Goal: Task Accomplishment & Management: Manage account settings

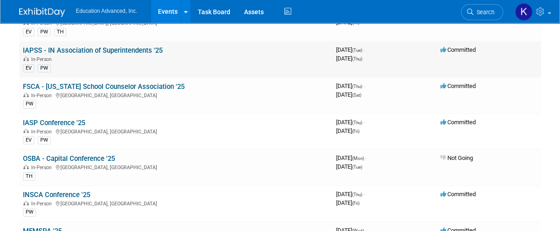
scroll to position [305, 0]
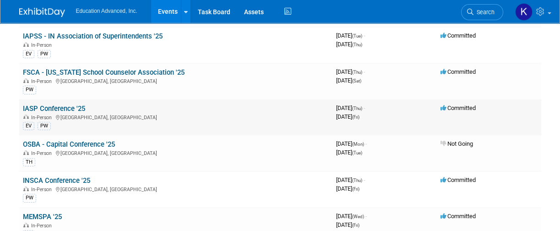
click at [51, 107] on link "IASP Conference '25" at bounding box center [54, 108] width 62 height 8
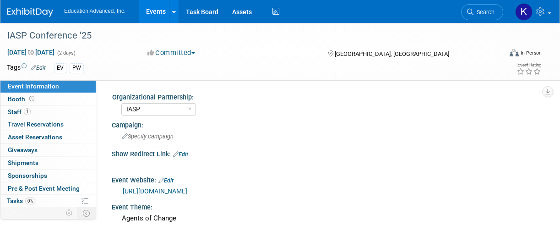
select select "IASP"
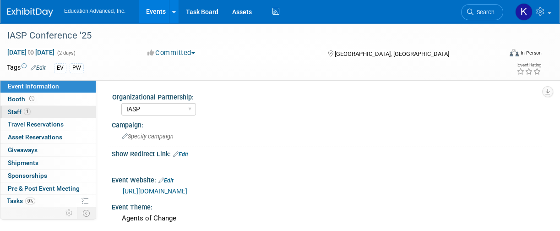
click at [14, 111] on span "Staff 1" at bounding box center [19, 111] width 23 height 7
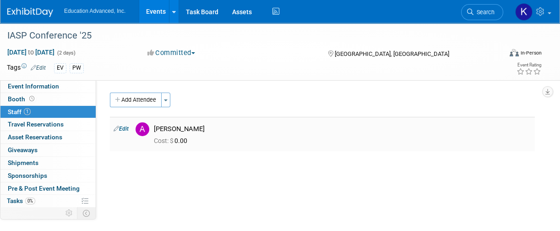
click at [123, 128] on link "Edit" at bounding box center [121, 128] width 15 height 6
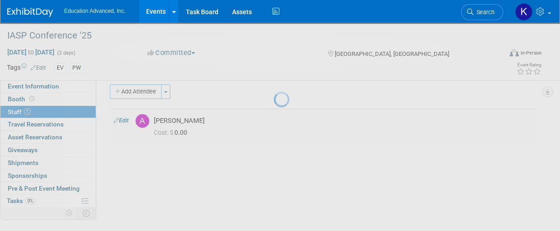
select select "e7405159-f676-450a-a95c-2f6881958c37"
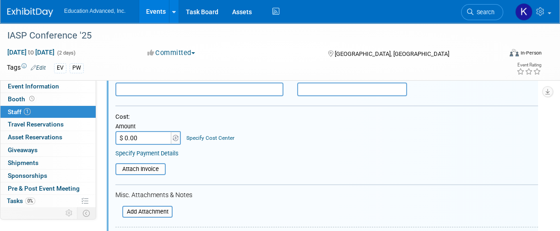
scroll to position [13, 0]
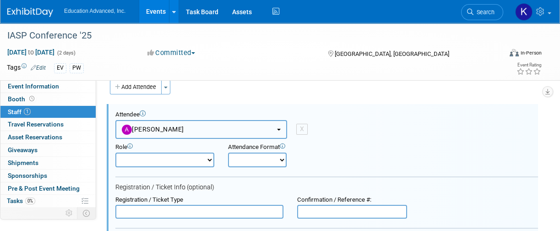
click at [189, 124] on button "[PERSON_NAME]" at bounding box center [201, 129] width 172 height 19
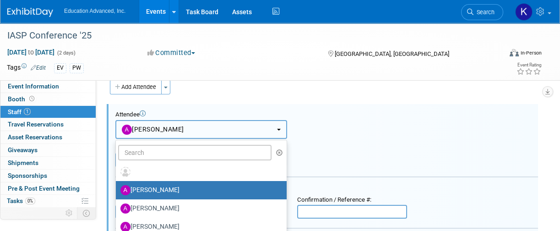
click at [211, 130] on button "[PERSON_NAME]" at bounding box center [201, 129] width 172 height 19
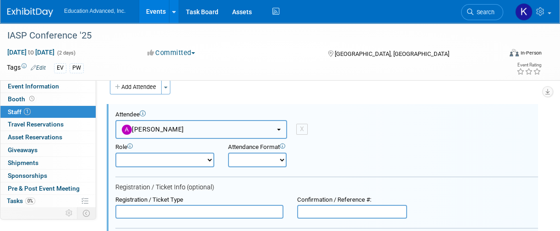
click at [211, 130] on button "[PERSON_NAME]" at bounding box center [201, 129] width 172 height 19
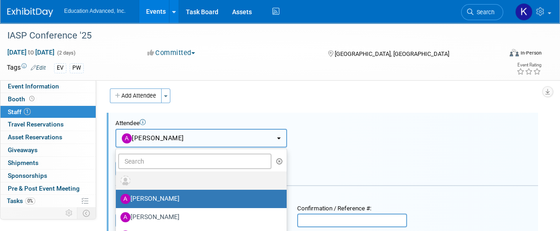
scroll to position [0, 0]
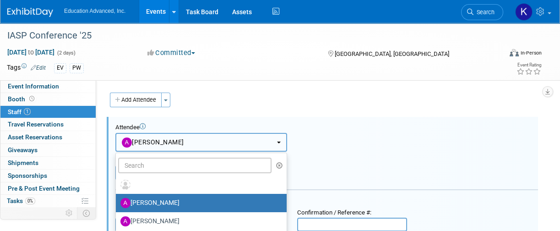
click at [174, 138] on span "[PERSON_NAME]" at bounding box center [153, 141] width 62 height 7
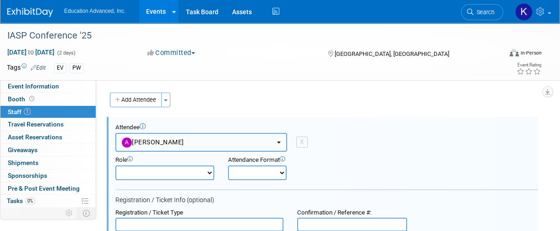
click at [174, 141] on span "[PERSON_NAME]" at bounding box center [153, 141] width 62 height 7
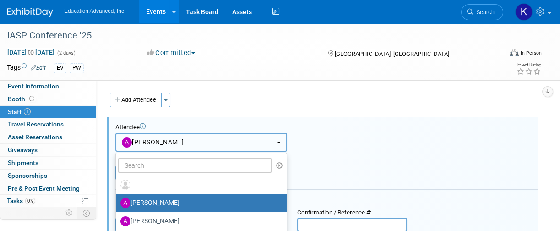
click at [174, 141] on span "[PERSON_NAME]" at bounding box center [153, 141] width 62 height 7
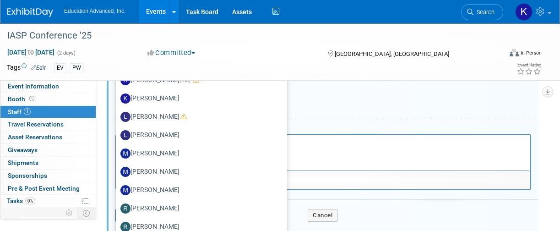
scroll to position [19, 0]
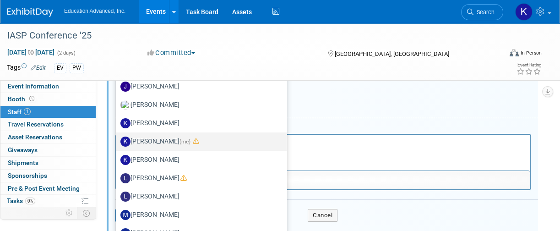
click at [161, 140] on label "Kim Tunnell (me)" at bounding box center [198, 141] width 157 height 15
click at [117, 140] on input "Kim Tunnell (me)" at bounding box center [114, 140] width 6 height 6
select select "e2969d06-b838-44de-b278-14dc585a7039"
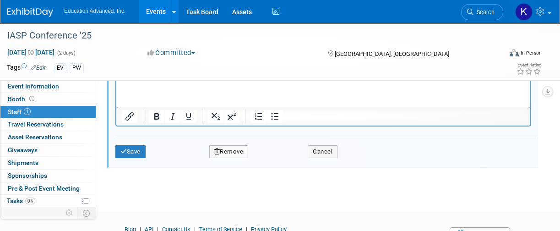
scroll to position [366, 0]
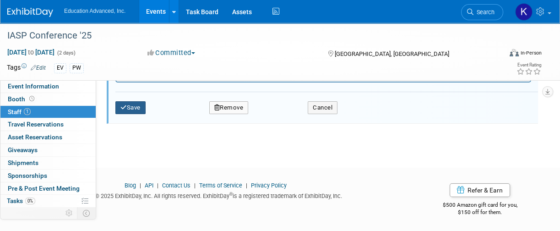
click at [138, 106] on button "Save" at bounding box center [130, 107] width 30 height 13
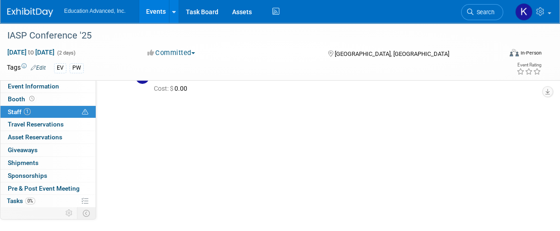
scroll to position [0, 0]
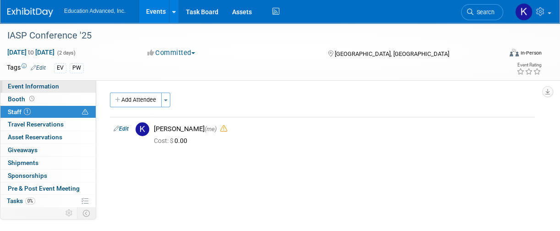
click at [23, 86] on span "Event Information" at bounding box center [33, 85] width 51 height 7
select select "IASP"
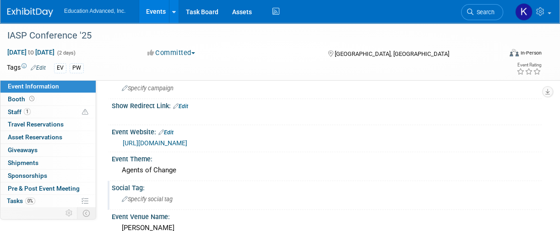
scroll to position [61, 0]
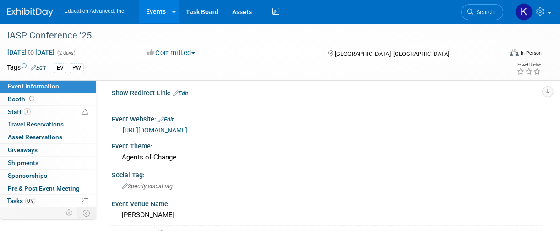
click at [187, 127] on link "[URL][DOMAIN_NAME]" at bounding box center [155, 129] width 65 height 7
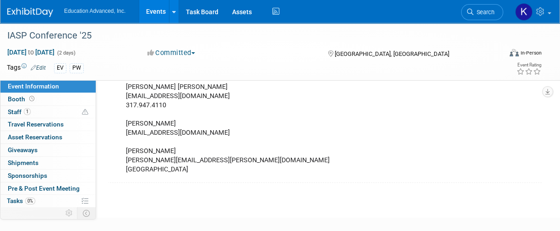
scroll to position [427, 0]
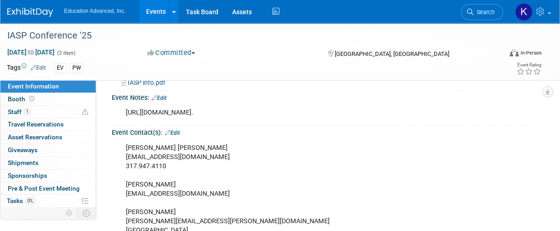
click at [180, 136] on link "Edit" at bounding box center [172, 133] width 15 height 6
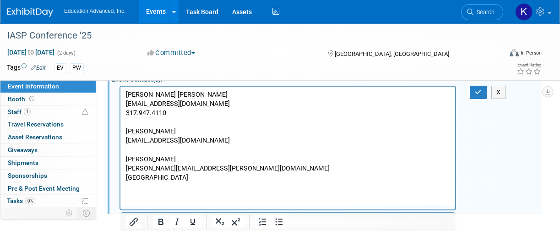
scroll to position [488, 0]
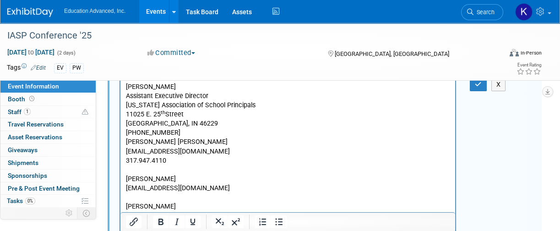
click at [237, 131] on p "[PHONE_NUMBER]" at bounding box center [288, 132] width 324 height 9
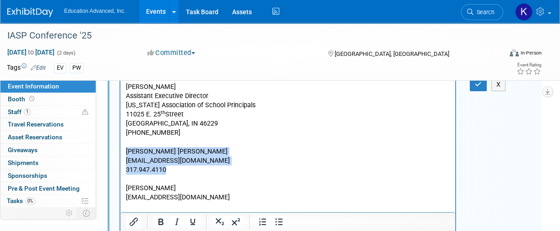
drag, startPoint x: 179, startPoint y: 170, endPoint x: 122, endPoint y: 148, distance: 60.9
click at [122, 148] on html "Cindy Long Assistant Executive Director Indiana Association of School Principal…" at bounding box center [287, 158] width 335 height 160
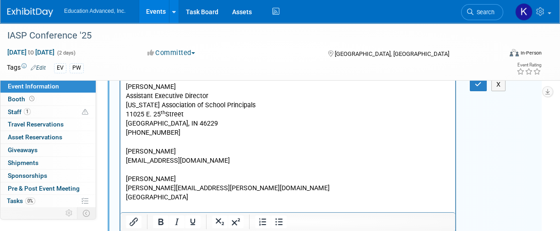
scroll to position [550, 0]
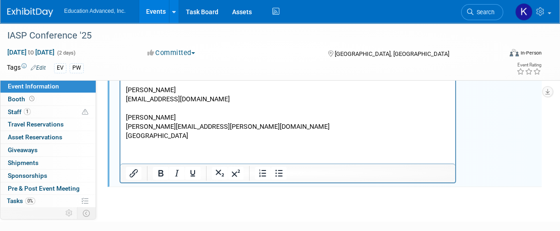
click at [232, 137] on p "Todd Bess TBess@IASP.org Jessica Johnston Jessica.Johnston@WhiteLodging.com Ind…" at bounding box center [288, 108] width 324 height 65
click at [271, 140] on html "Cindy Long Assistant Executive Director Indiana Association of School Principal…" at bounding box center [287, 78] width 335 height 123
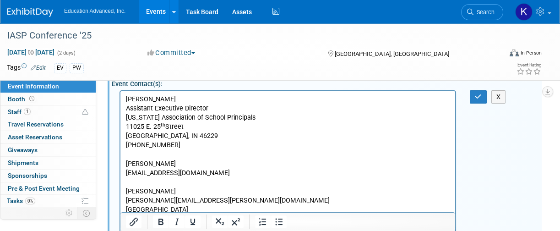
scroll to position [488, 0]
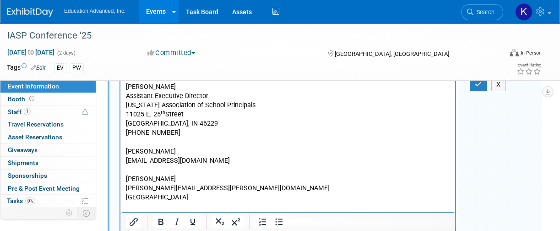
click at [179, 85] on p "[PERSON_NAME]" at bounding box center [288, 86] width 324 height 9
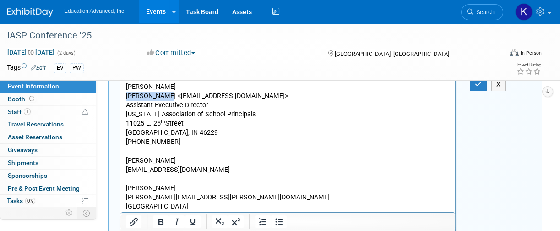
drag, startPoint x: 164, startPoint y: 96, endPoint x: 240, endPoint y: 190, distance: 121.1
click at [120, 93] on html "Cindy Long Cindy Long <clong@iasp.org> Assistant Executive Director Indiana Ass…" at bounding box center [287, 144] width 335 height 132
click at [203, 94] on p "clong@iasp.org>" at bounding box center [288, 95] width 324 height 9
click at [482, 91] on button "button" at bounding box center [478, 84] width 17 height 13
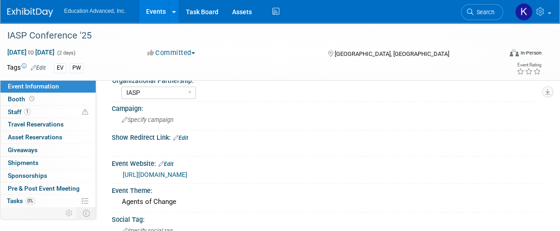
scroll to position [0, 0]
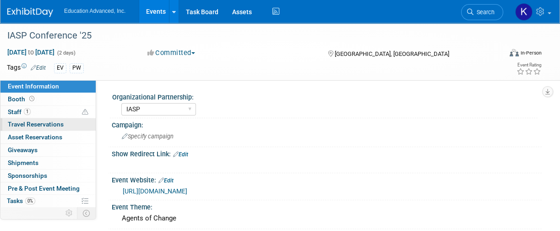
click at [23, 123] on span "Travel Reservations 0" at bounding box center [36, 123] width 56 height 7
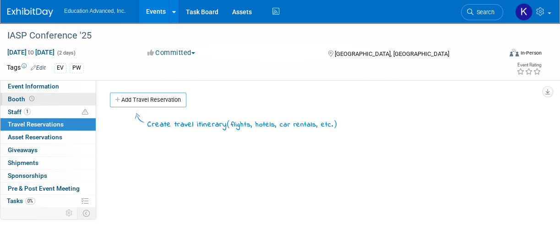
click at [15, 100] on span "Booth" at bounding box center [22, 98] width 28 height 7
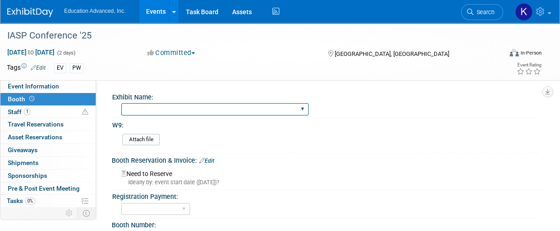
click at [142, 107] on select "Education Advanced, Inc. Cardonex, powered by Education Advanced, Inc. TestHoun…" at bounding box center [214, 109] width 187 height 12
select select "Education Advanced, Inc."
click at [121, 103] on select "Education Advanced, Inc. Cardonex, powered by Education Advanced, Inc. TestHoun…" at bounding box center [214, 109] width 187 height 12
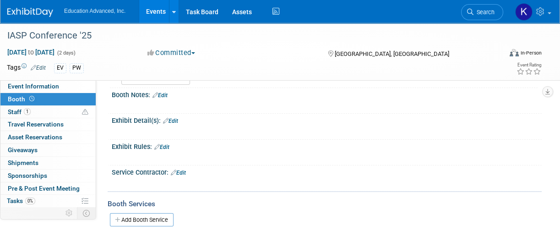
scroll to position [183, 0]
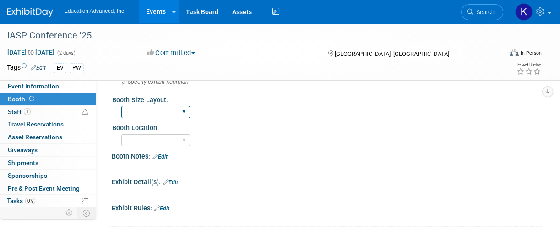
click at [186, 111] on select "Table 8x8 8x10 10x10 10x20 20x20" at bounding box center [155, 112] width 69 height 12
select select "10x10"
click at [121, 106] on select "Table 8x8 8x10 10x10 10x20 20x20" at bounding box center [155, 112] width 69 height 12
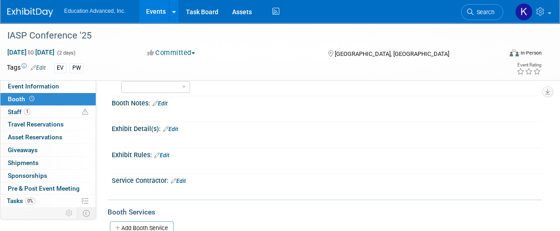
scroll to position [244, 0]
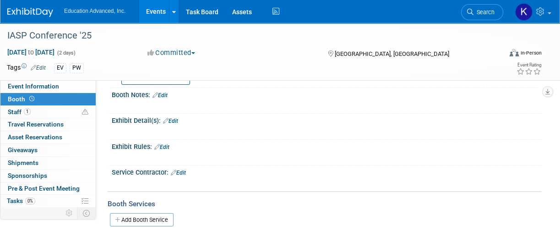
click at [184, 81] on select "In-Line Corner Island" at bounding box center [155, 79] width 69 height 12
select select "In-Line"
click at [121, 73] on select "In-Line Corner Island" at bounding box center [155, 79] width 69 height 12
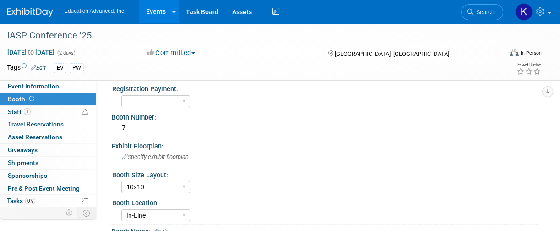
scroll to position [0, 0]
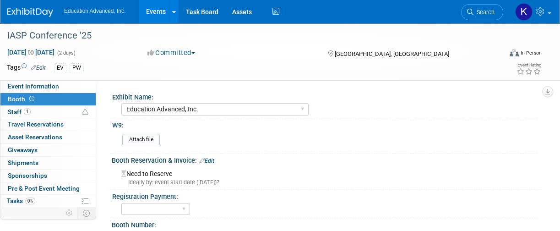
click at [18, 98] on span "Booth" at bounding box center [22, 98] width 28 height 7
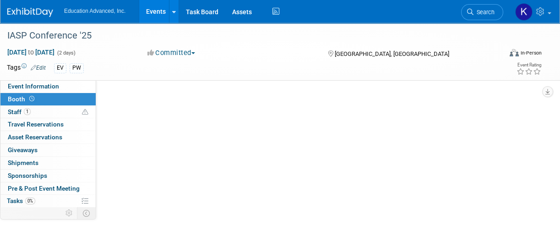
select select "Education Advanced, Inc."
select select "10x10"
select select "In-Line"
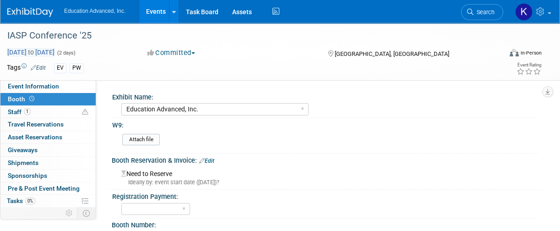
click at [55, 51] on span "Nov 13, 2025 to Nov 14, 2025" at bounding box center [31, 52] width 48 height 8
select select "10"
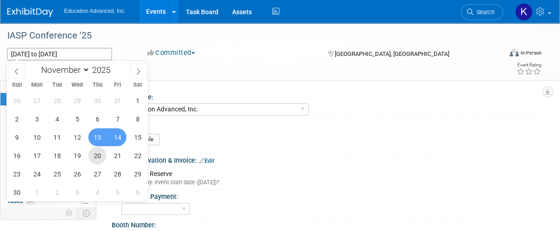
click at [99, 156] on span "20" at bounding box center [97, 156] width 18 height 18
type input "[DATE]"
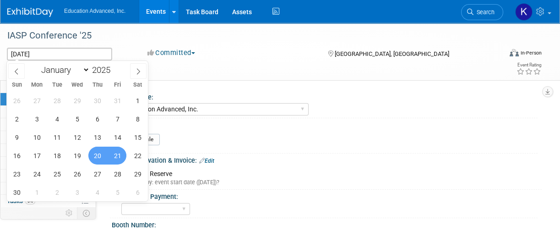
click at [114, 157] on span "21" at bounding box center [118, 156] width 18 height 18
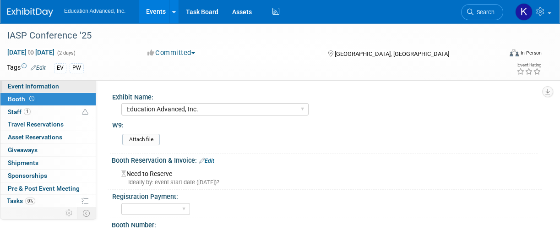
click at [19, 84] on span "Event Information" at bounding box center [33, 85] width 51 height 7
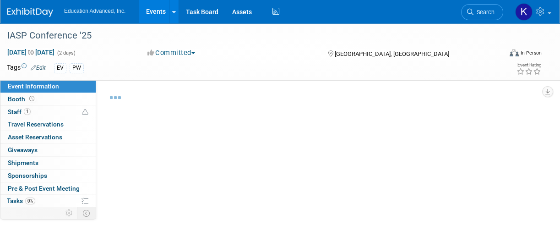
select select "IASP"
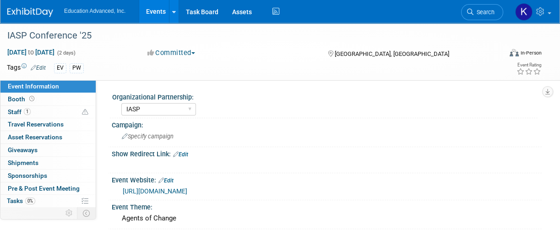
click at [160, 8] on link "Events" at bounding box center [155, 11] width 33 height 23
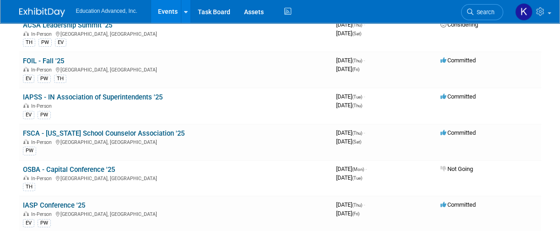
scroll to position [366, 0]
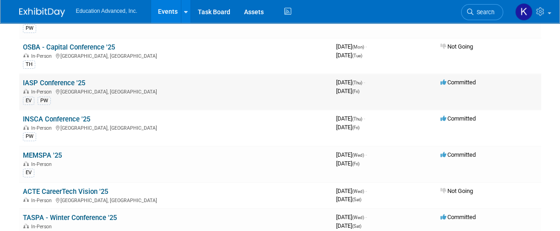
click at [72, 81] on link "IASP Conference '25" at bounding box center [54, 83] width 62 height 8
click at [60, 80] on link "IASP Conference '25" at bounding box center [54, 83] width 62 height 8
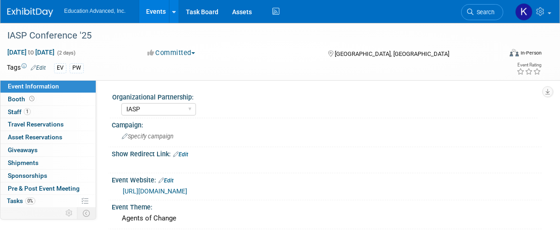
select select "IASP"
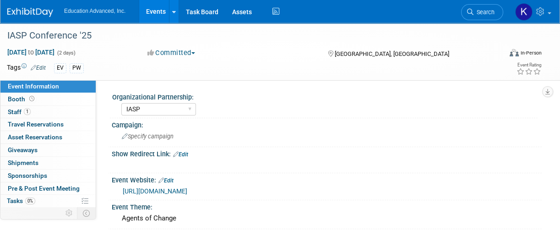
click at [38, 66] on link "Edit" at bounding box center [38, 68] width 15 height 6
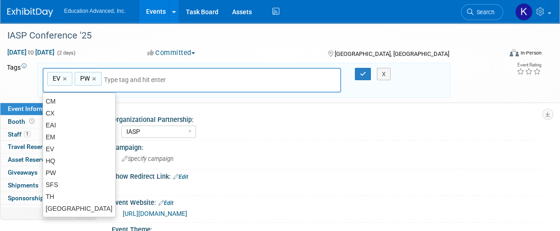
type input "t"
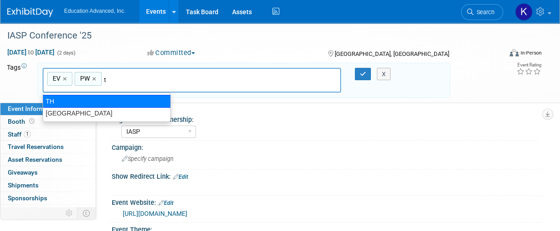
click at [77, 96] on div "TH" at bounding box center [107, 101] width 128 height 13
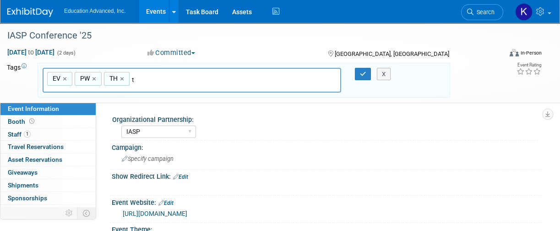
type input "EV, PW, TH"
click at [363, 74] on icon "button" at bounding box center [363, 74] width 6 height 6
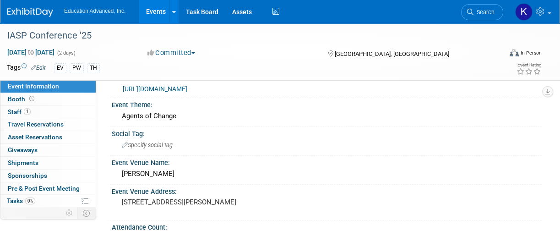
scroll to position [122, 0]
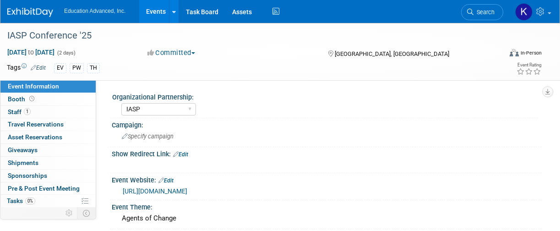
select select "IASP"
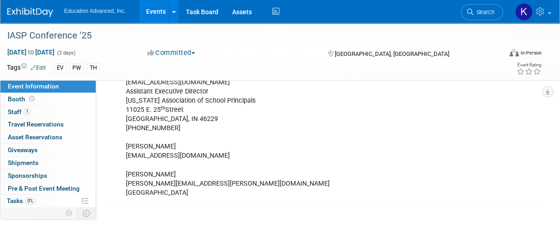
scroll to position [488, 0]
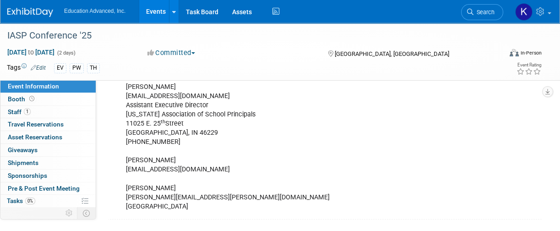
click at [208, 167] on div "[PERSON_NAME] [EMAIL_ADDRESS][DOMAIN_NAME] Assistant Executive Director [US_STA…" at bounding box center [288, 147] width 337 height 138
click at [171, 159] on div "[PERSON_NAME] [EMAIL_ADDRESS][DOMAIN_NAME] Assistant Executive Director [US_STA…" at bounding box center [288, 147] width 337 height 138
click at [169, 159] on div "[PERSON_NAME] [EMAIL_ADDRESS][DOMAIN_NAME] Assistant Executive Director [US_STA…" at bounding box center [288, 147] width 337 height 138
click at [169, 158] on div "[PERSON_NAME] [EMAIL_ADDRESS][DOMAIN_NAME] Assistant Executive Director [US_STA…" at bounding box center [288, 147] width 337 height 138
click at [185, 160] on div "[PERSON_NAME] [EMAIL_ADDRESS][DOMAIN_NAME] Assistant Executive Director [US_STA…" at bounding box center [288, 147] width 337 height 138
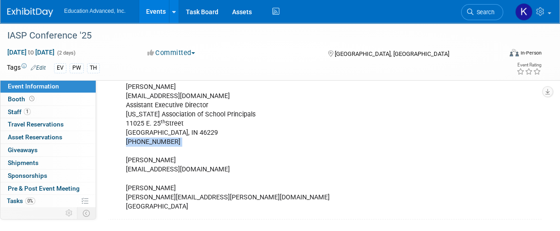
click at [185, 160] on div "[PERSON_NAME] [EMAIL_ADDRESS][DOMAIN_NAME] Assistant Executive Director [US_STA…" at bounding box center [288, 147] width 337 height 138
click at [182, 76] on div "Event Contact(s): Edit" at bounding box center [327, 71] width 430 height 12
click at [187, 160] on div "[PERSON_NAME] [EMAIL_ADDRESS][DOMAIN_NAME] Assistant Executive Director [US_STA…" at bounding box center [288, 147] width 337 height 138
click at [174, 158] on div "[PERSON_NAME] [EMAIL_ADDRESS][DOMAIN_NAME] Assistant Executive Director [US_STA…" at bounding box center [288, 147] width 337 height 138
click at [169, 158] on div "[PERSON_NAME] [EMAIL_ADDRESS][DOMAIN_NAME] Assistant Executive Director [US_STA…" at bounding box center [288, 147] width 337 height 138
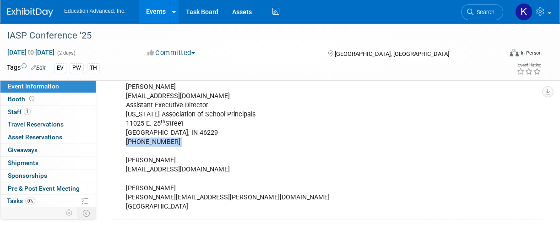
click at [169, 158] on div "[PERSON_NAME] [EMAIL_ADDRESS][DOMAIN_NAME] Assistant Executive Director [US_STA…" at bounding box center [288, 147] width 337 height 138
click at [170, 75] on icon at bounding box center [167, 72] width 5 height 6
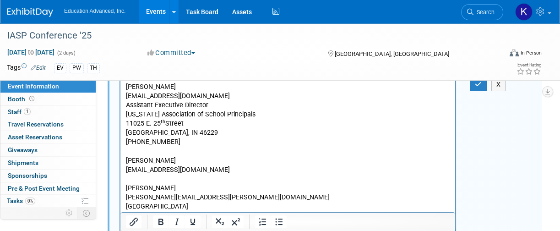
scroll to position [0, 0]
click at [191, 144] on p "[PERSON_NAME] [EMAIL_ADDRESS][DOMAIN_NAME] Assistant Executive Director [US_STA…" at bounding box center [288, 146] width 324 height 129
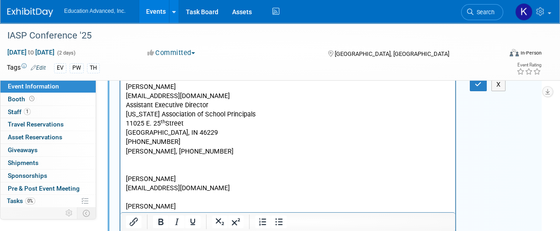
click at [185, 142] on p "[PERSON_NAME] [EMAIL_ADDRESS][DOMAIN_NAME] Assistant Executive Director [US_STA…" at bounding box center [288, 114] width 324 height 65
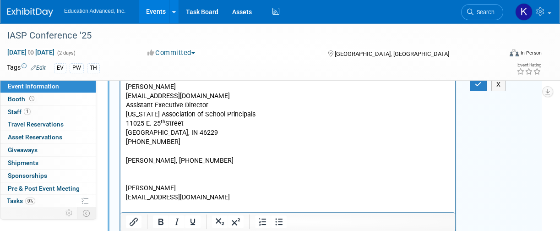
click at [232, 162] on p "[PERSON_NAME], [PHONE_NUMBER]" at bounding box center [288, 160] width 324 height 9
click at [479, 87] on icon "button" at bounding box center [478, 84] width 7 height 6
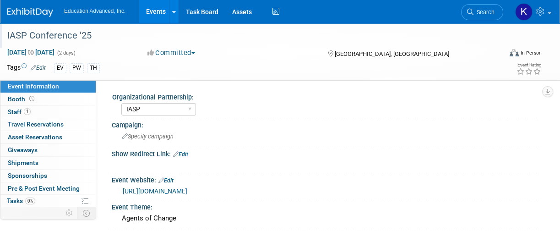
click at [50, 39] on div "IASP Conference '25" at bounding box center [250, 35] width 492 height 16
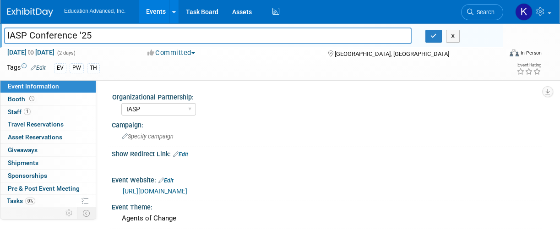
click at [30, 36] on input "IASP Conference '25" at bounding box center [208, 35] width 408 height 16
click at [30, 35] on input "IASP Fall Conference '25" at bounding box center [208, 35] width 408 height 16
type input "IASP AP/ Fall Conference '25"
click at [55, 51] on span "Nov 20, 2025 to Nov 21, 2025" at bounding box center [31, 52] width 48 height 8
select select "10"
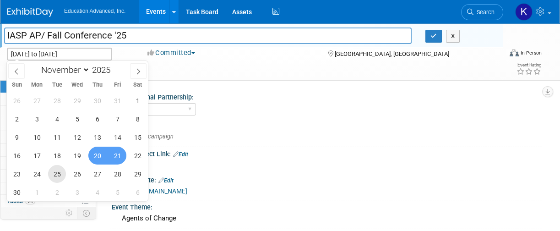
click at [59, 177] on span "25" at bounding box center [57, 174] width 18 height 18
type input "Nov 25, 2025"
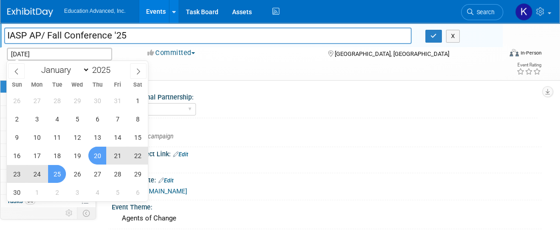
click at [97, 157] on span "20" at bounding box center [97, 156] width 18 height 18
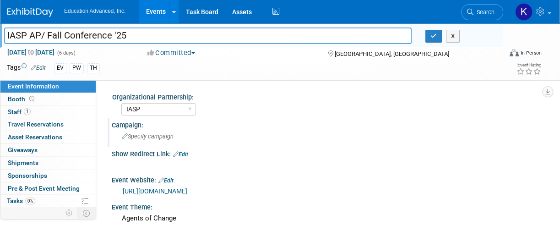
click at [264, 126] on div "Campaign:" at bounding box center [327, 123] width 430 height 11
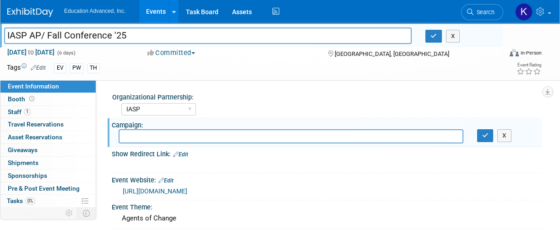
click at [38, 86] on span "Event Information" at bounding box center [33, 85] width 51 height 7
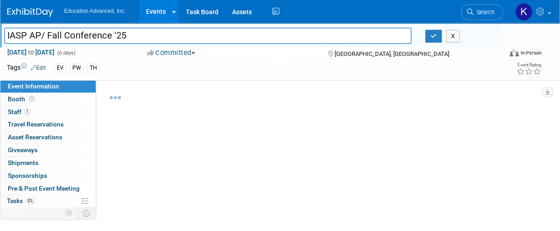
select select "IASP"
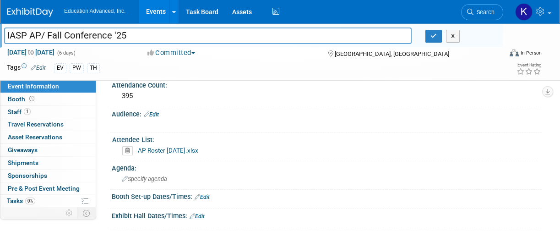
scroll to position [305, 0]
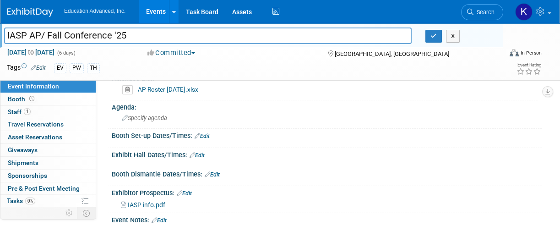
click at [207, 134] on link "Edit" at bounding box center [202, 136] width 15 height 6
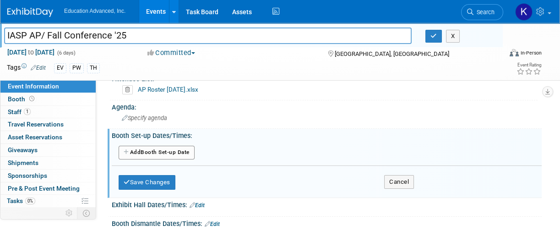
click at [179, 150] on button "Add Another Booth Set-up Date" at bounding box center [157, 153] width 76 height 14
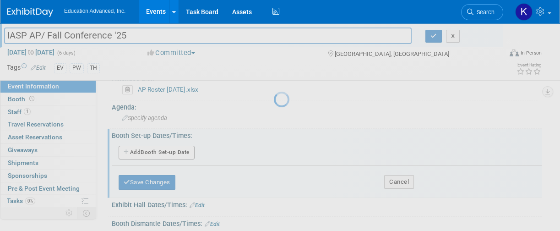
select select "10"
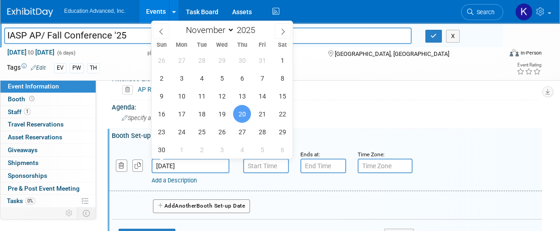
click at [200, 164] on input "[DATE]" at bounding box center [191, 165] width 78 height 15
click at [225, 118] on span "19" at bounding box center [222, 114] width 18 height 18
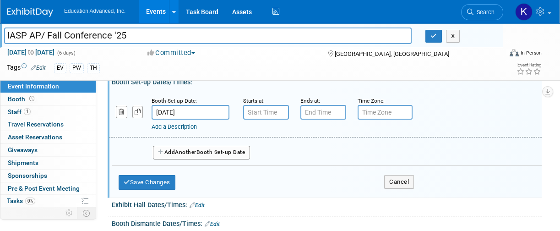
scroll to position [366, 0]
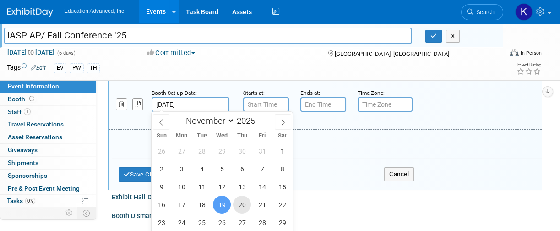
click at [239, 202] on span "20" at bounding box center [242, 205] width 18 height 18
type input "[DATE]"
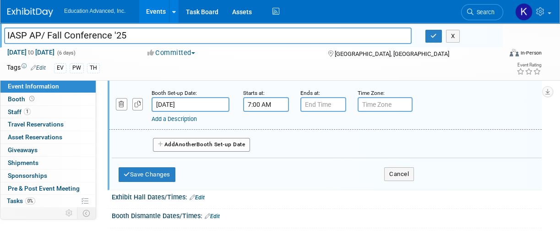
click at [260, 103] on input "7:00 AM" at bounding box center [266, 104] width 46 height 15
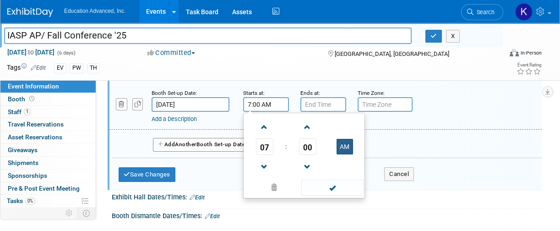
click at [349, 147] on button "AM" at bounding box center [345, 147] width 16 height 16
click at [349, 146] on button "PM" at bounding box center [345, 147] width 16 height 16
type input "7:00 AM"
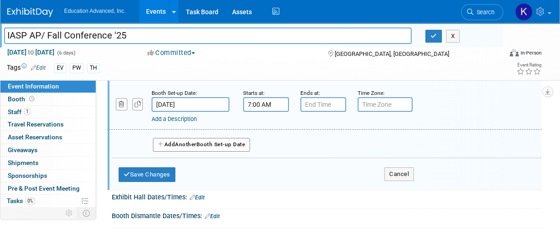
click at [409, 121] on div "Add a Description" at bounding box center [310, 119] width 316 height 8
click at [190, 118] on link "Add a Description" at bounding box center [174, 118] width 45 height 7
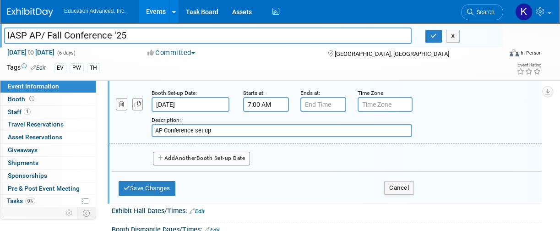
type input "AP Conference set up"
click at [210, 158] on button "Add Another Booth Set-up Date" at bounding box center [201, 159] width 97 height 14
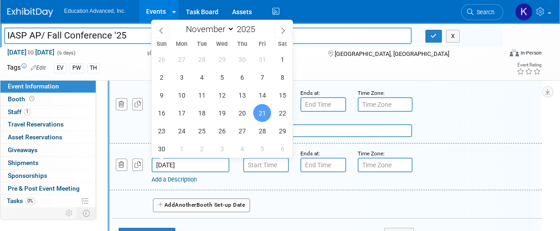
click at [215, 162] on input "[DATE]" at bounding box center [191, 165] width 78 height 15
click at [159, 131] on span "23" at bounding box center [162, 131] width 18 height 18
type input "Nov 23, 2025"
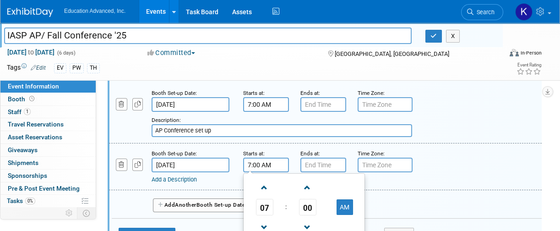
click at [267, 163] on input "7:00 AM" at bounding box center [266, 165] width 46 height 15
click at [265, 224] on span at bounding box center [264, 227] width 16 height 16
click at [345, 204] on button "AM" at bounding box center [345, 207] width 16 height 16
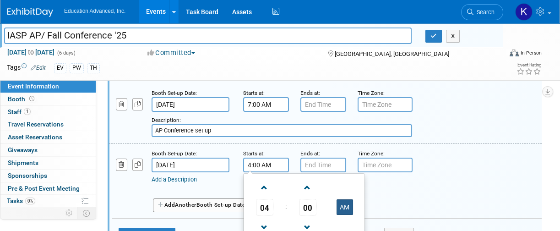
type input "4:00 PM"
click at [391, 182] on div "Add a Description" at bounding box center [310, 179] width 316 height 8
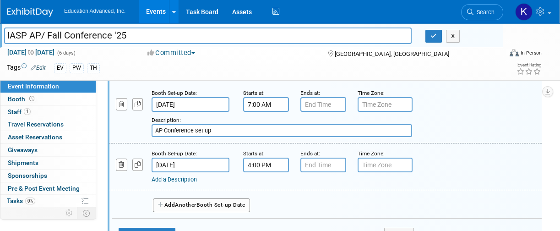
click at [171, 177] on link "Add a Description" at bounding box center [174, 179] width 45 height 7
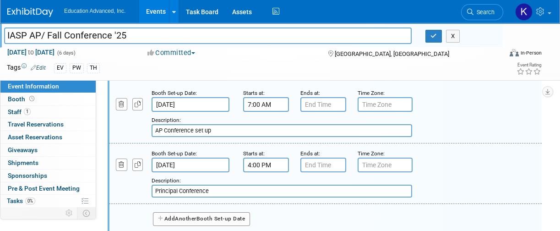
type input "Principal Conference"
click at [211, 218] on button "Add Another Booth Set-up Date" at bounding box center [201, 219] width 97 height 14
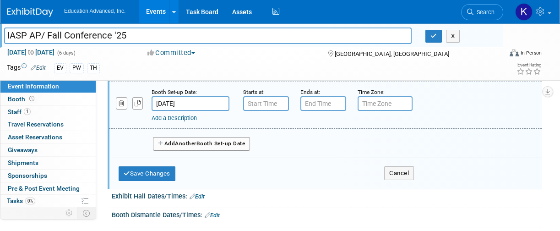
scroll to position [427, 0]
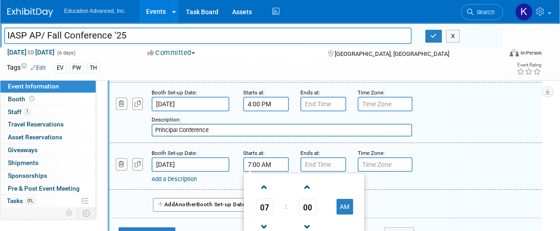
click at [256, 159] on input "7:00 AM" at bounding box center [266, 164] width 46 height 15
click at [265, 185] on span at bounding box center [264, 187] width 16 height 16
click at [263, 222] on span at bounding box center [264, 227] width 16 height 16
click at [342, 204] on button "AM" at bounding box center [345, 207] width 16 height 16
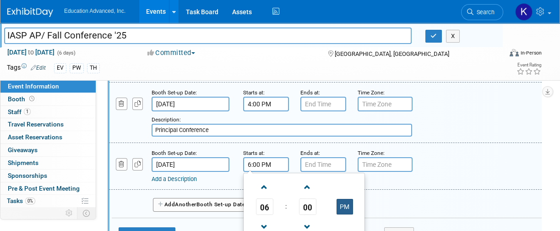
click at [346, 207] on button "PM" at bounding box center [345, 207] width 16 height 16
type input "6:00 AM"
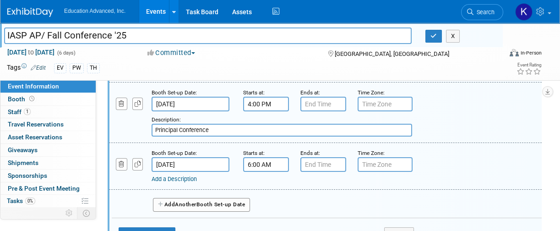
click at [227, 179] on div "Add a Description" at bounding box center [310, 179] width 316 height 8
click at [192, 180] on link "Add a Description" at bounding box center [174, 178] width 45 height 7
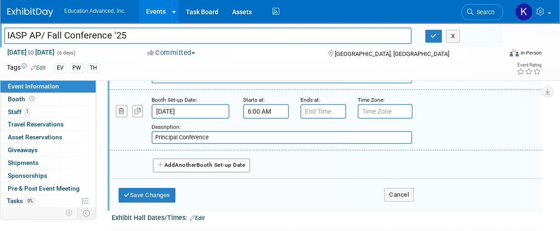
scroll to position [488, 0]
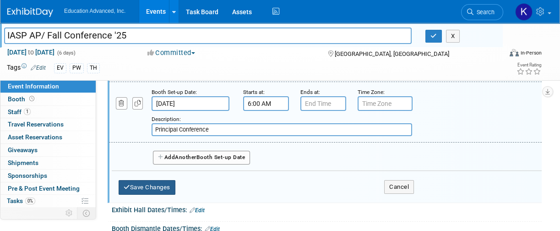
type input "Principal Conference"
click at [153, 185] on button "Save Changes" at bounding box center [147, 187] width 57 height 15
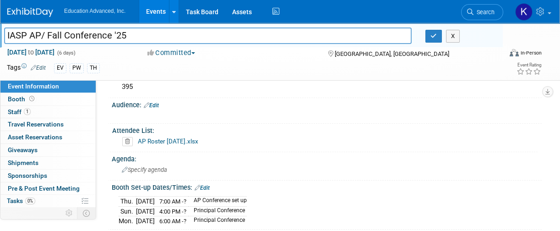
scroll to position [214, 0]
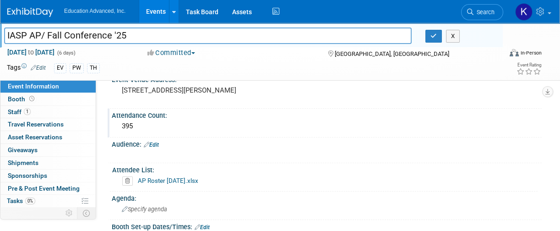
click at [392, 133] on div "395" at bounding box center [327, 126] width 430 height 15
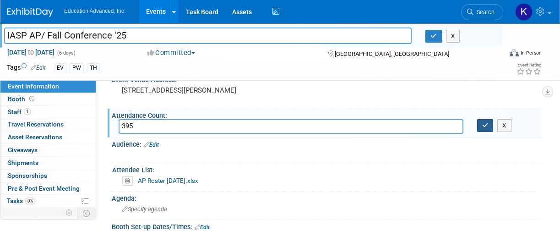
click at [488, 124] on icon "button" at bounding box center [485, 125] width 6 height 6
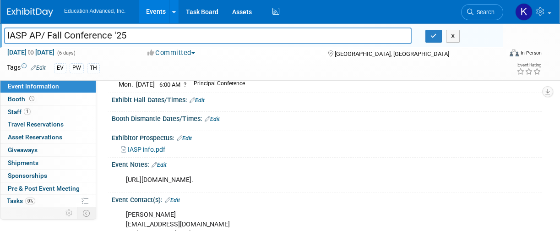
scroll to position [427, 0]
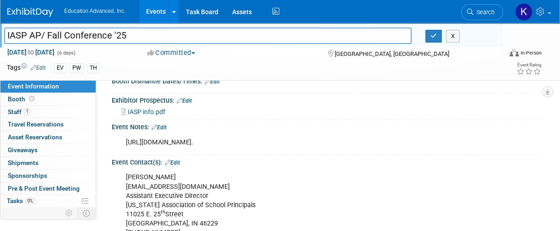
click at [195, 144] on div "[URL][DOMAIN_NAME]." at bounding box center [288, 142] width 337 height 18
click at [144, 146] on div "[URL][DOMAIN_NAME]." at bounding box center [288, 142] width 337 height 18
click at [145, 146] on div "[URL][DOMAIN_NAME]." at bounding box center [288, 142] width 337 height 18
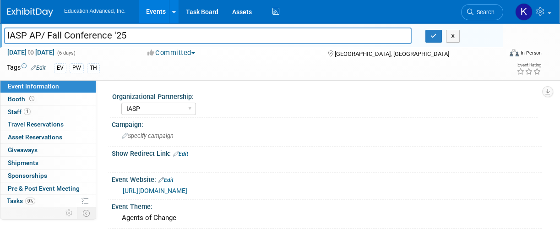
scroll to position [0, 0]
click at [433, 34] on icon "button" at bounding box center [434, 36] width 6 height 6
